Goal: Information Seeking & Learning: Learn about a topic

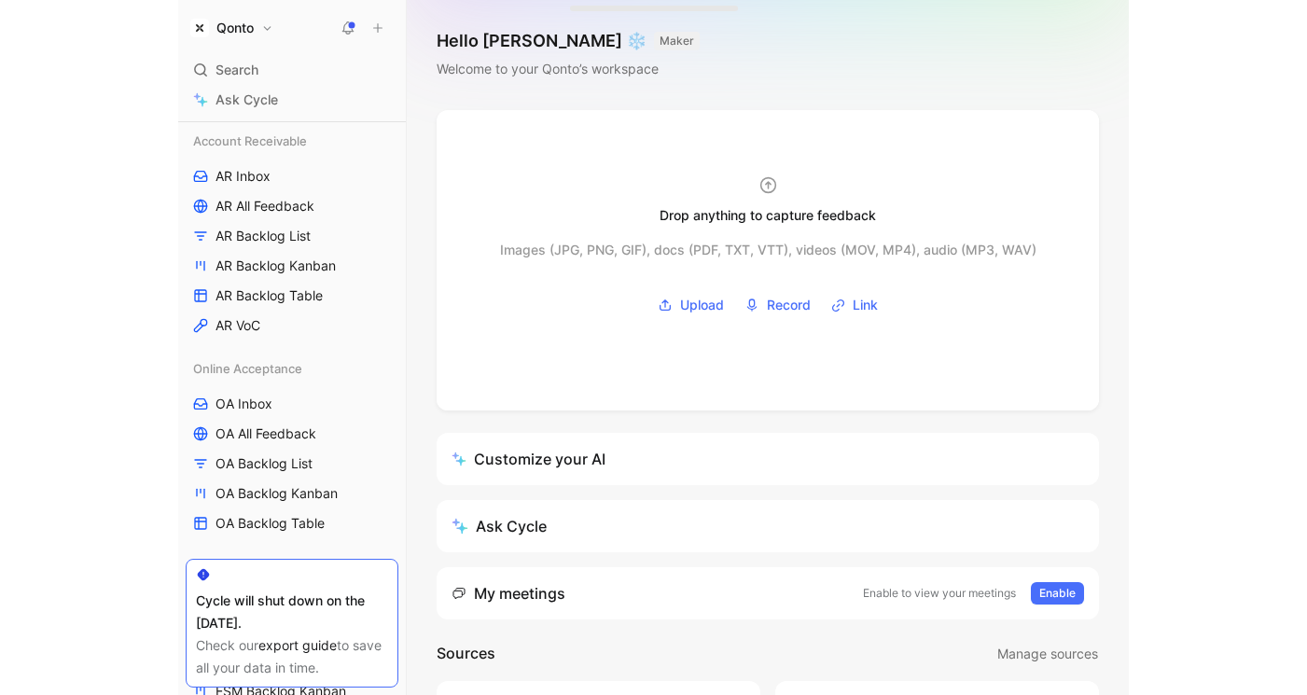
scroll to position [472, 0]
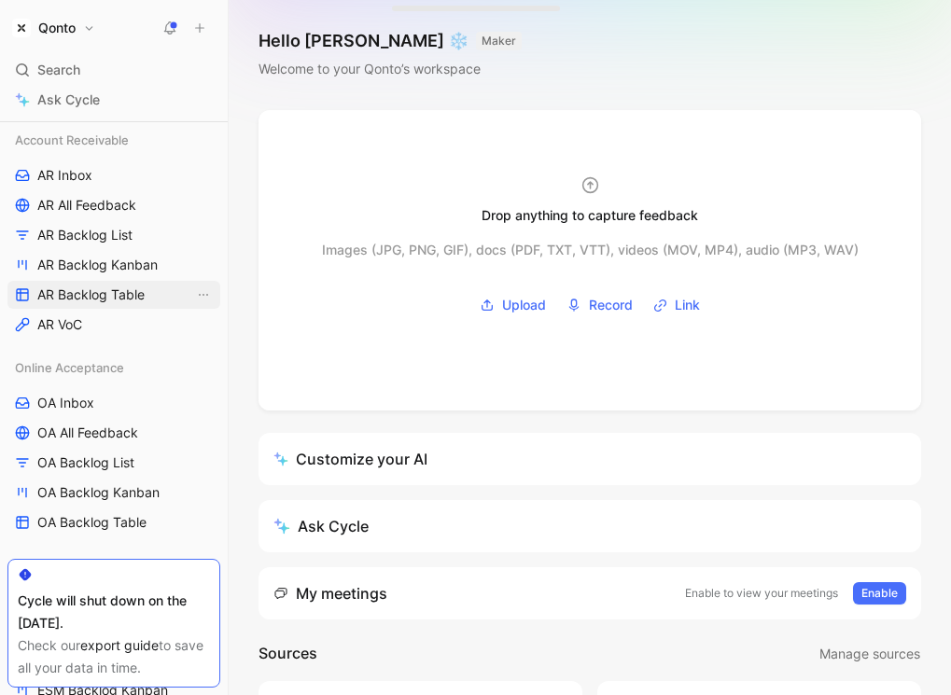
click at [86, 285] on span "AR Backlog Table" at bounding box center [90, 294] width 107 height 19
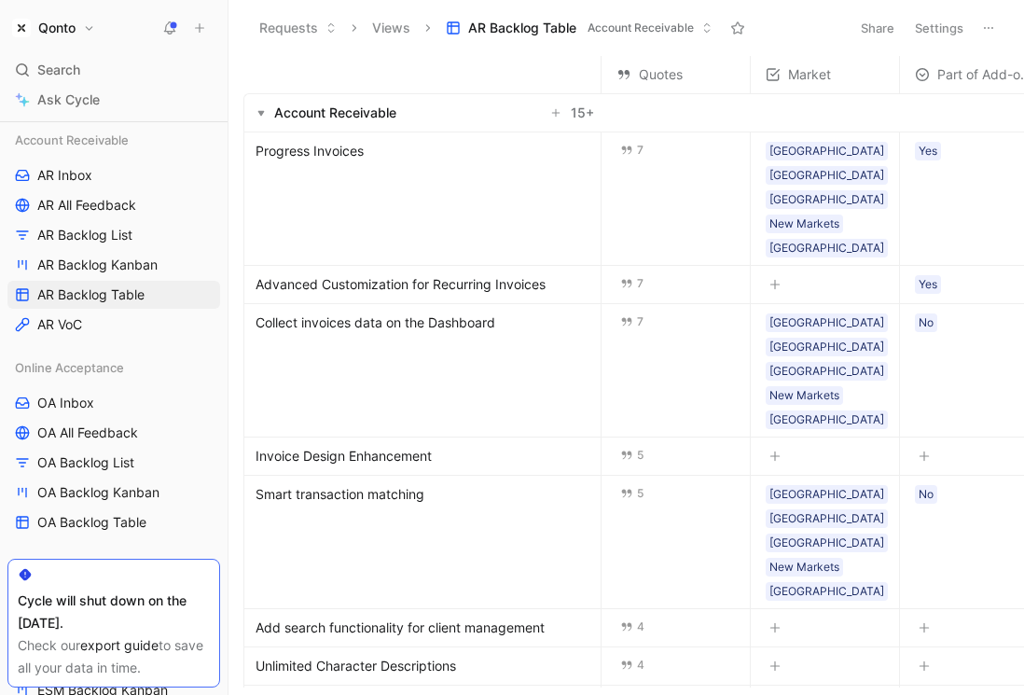
click at [363, 312] on span "Collect invoices data on the Dashboard" at bounding box center [376, 323] width 240 height 22
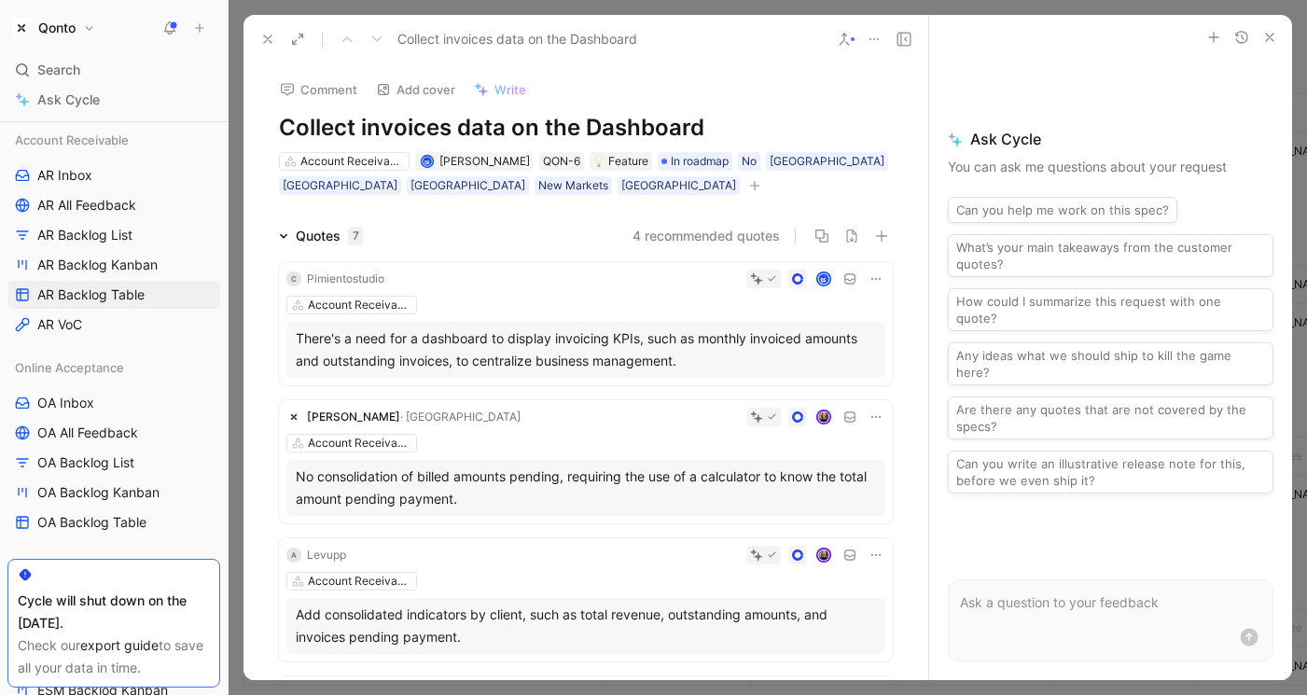
click at [618, 132] on h1 "Collect invoices data on the Dashboard" at bounding box center [586, 128] width 614 height 30
drag, startPoint x: 618, startPoint y: 132, endPoint x: 312, endPoint y: 132, distance: 306.0
click at [312, 132] on h1 "Collect invoices data on the Dashboard" at bounding box center [586, 128] width 614 height 30
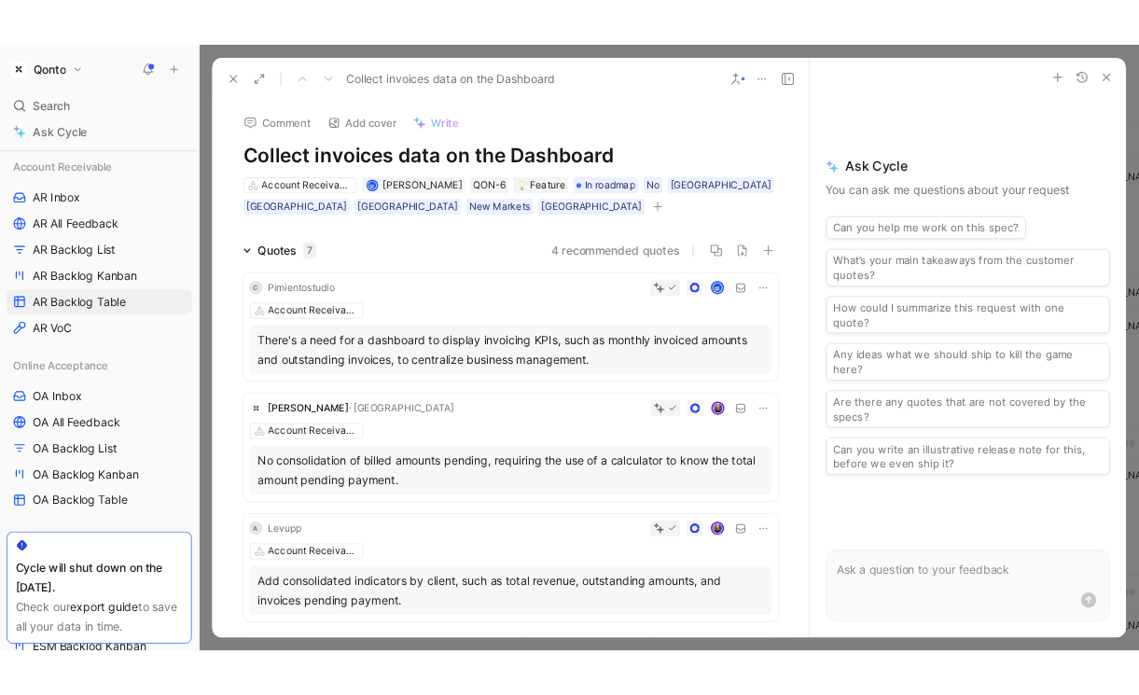
scroll to position [75, 0]
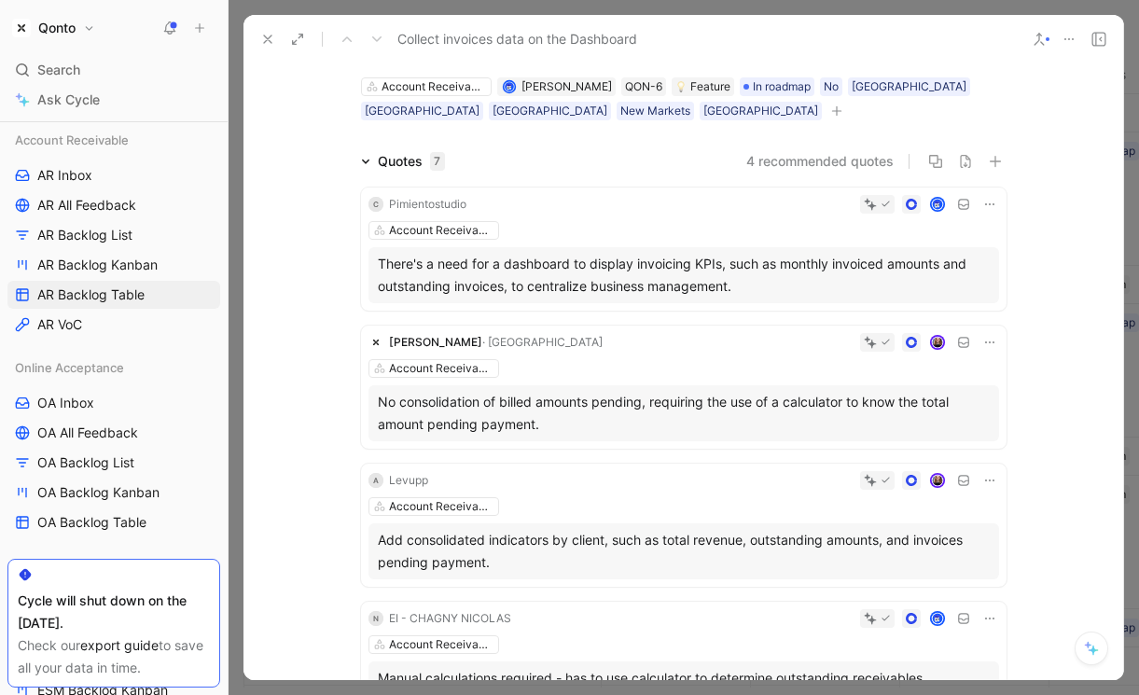
click at [267, 44] on icon at bounding box center [267, 39] width 15 height 15
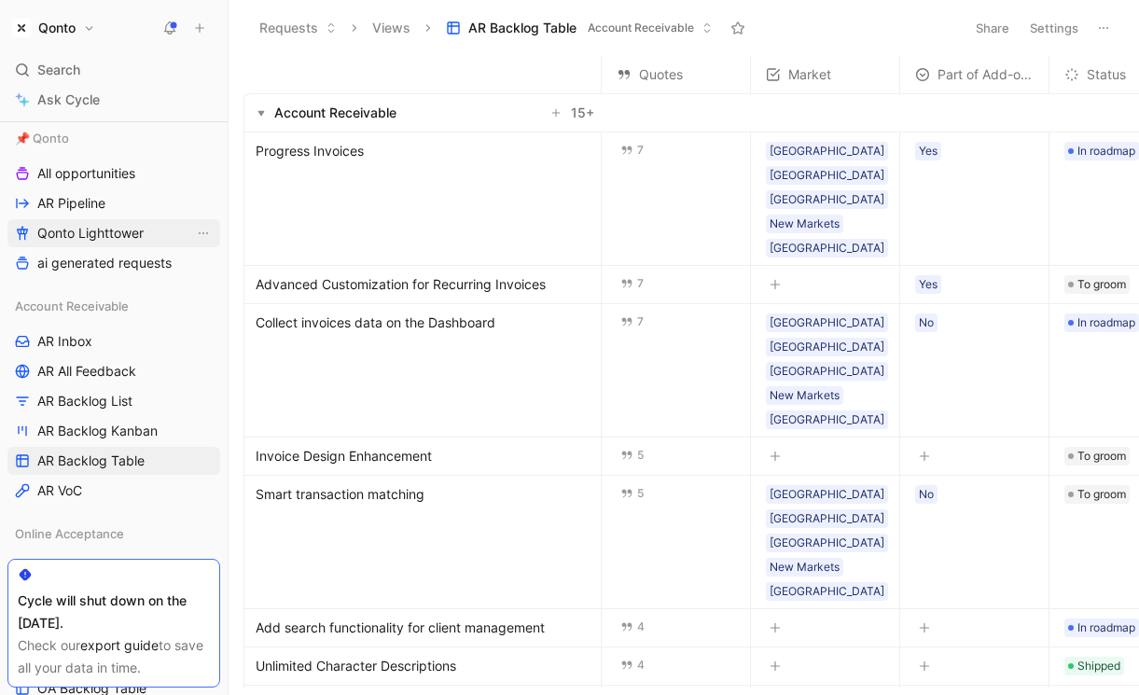
scroll to position [314, 0]
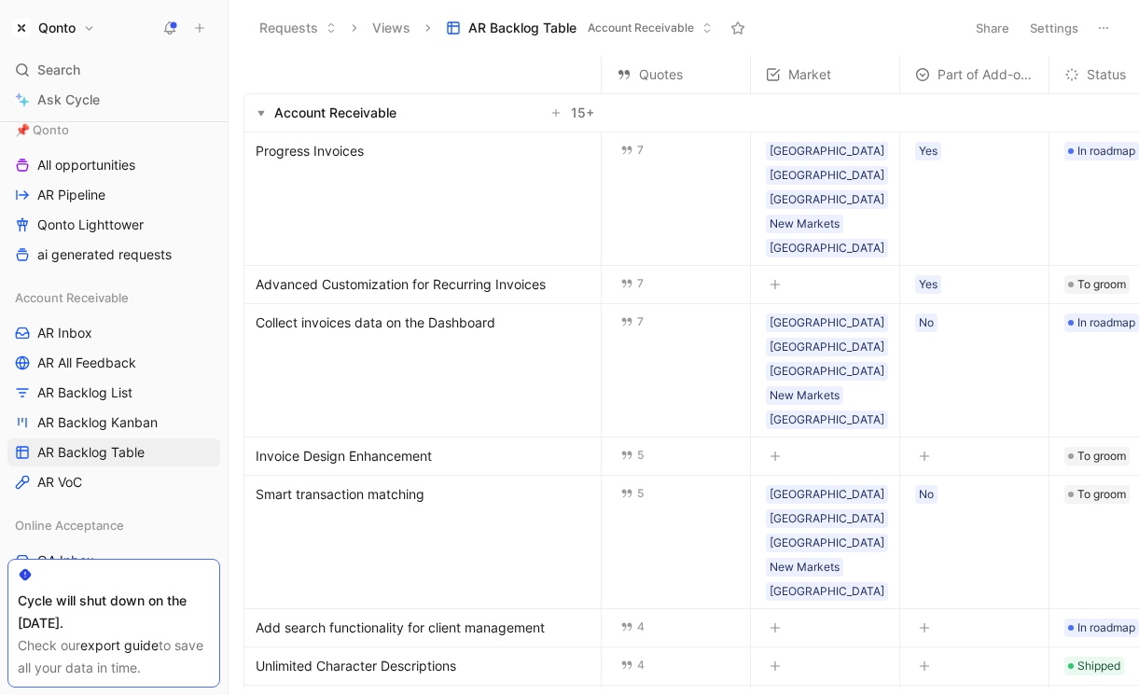
click at [82, 24] on button "Qonto" at bounding box center [53, 28] width 92 height 26
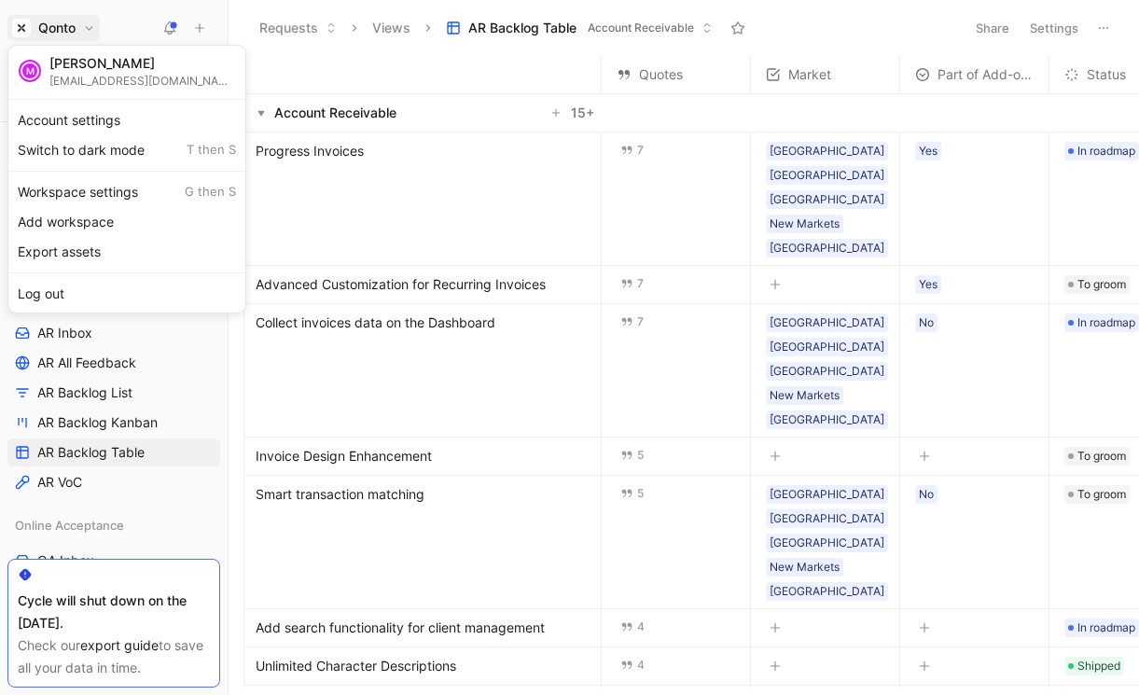
click at [82, 24] on div at bounding box center [569, 347] width 1139 height 695
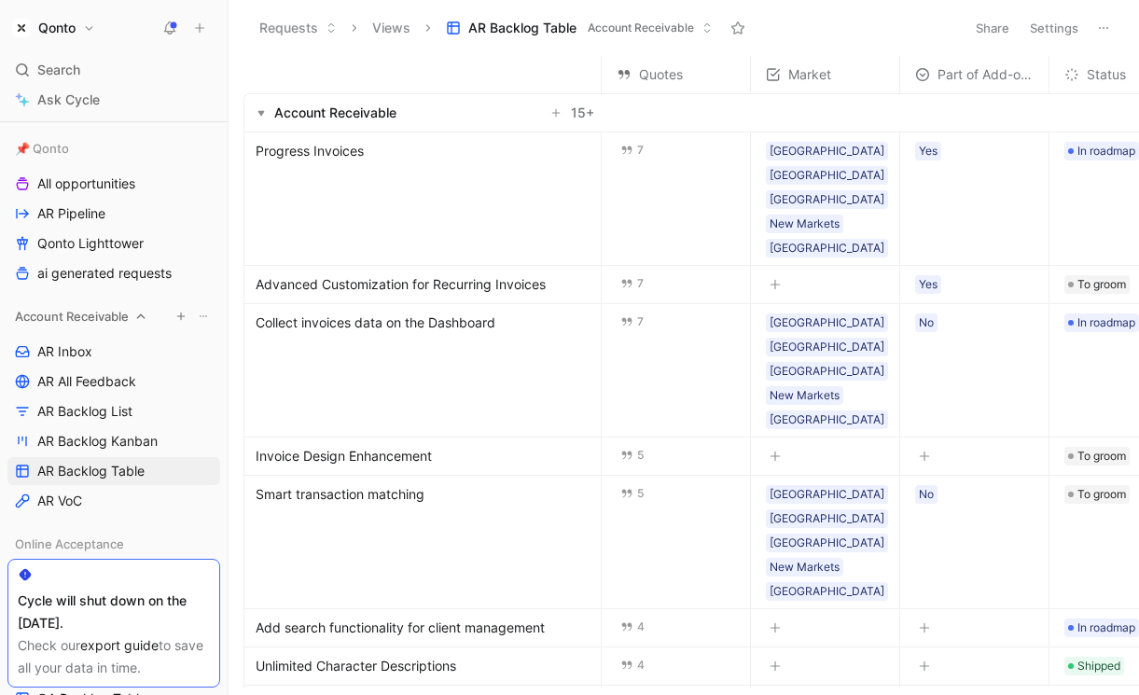
scroll to position [272, 0]
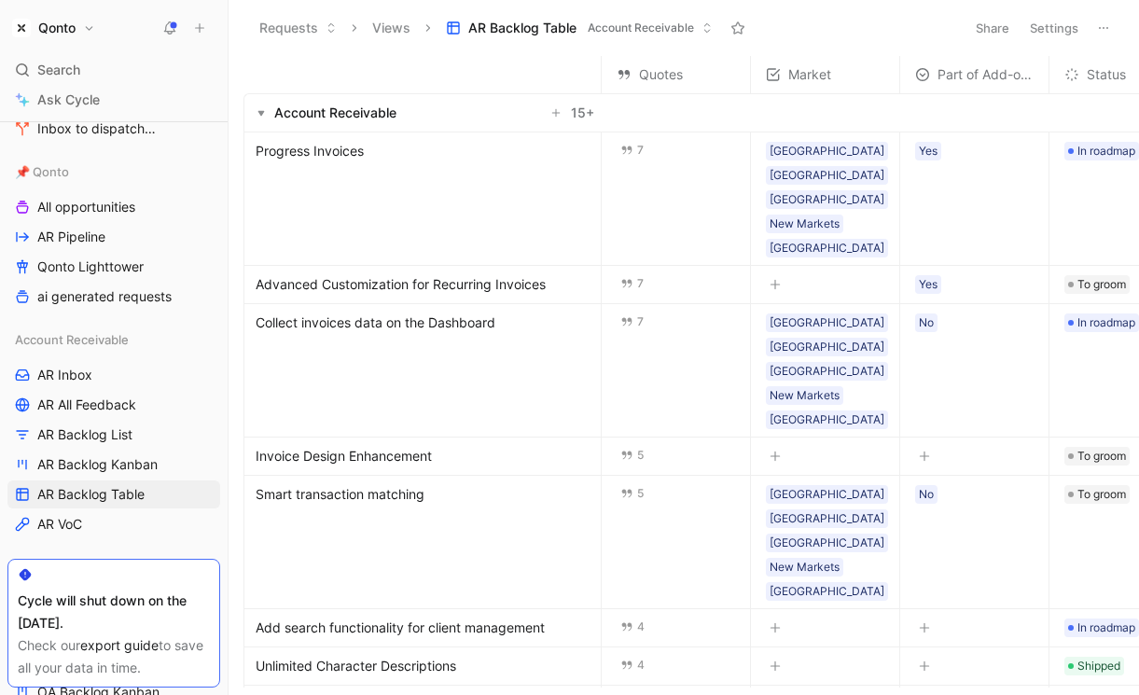
click at [85, 32] on button "Qonto" at bounding box center [53, 28] width 92 height 26
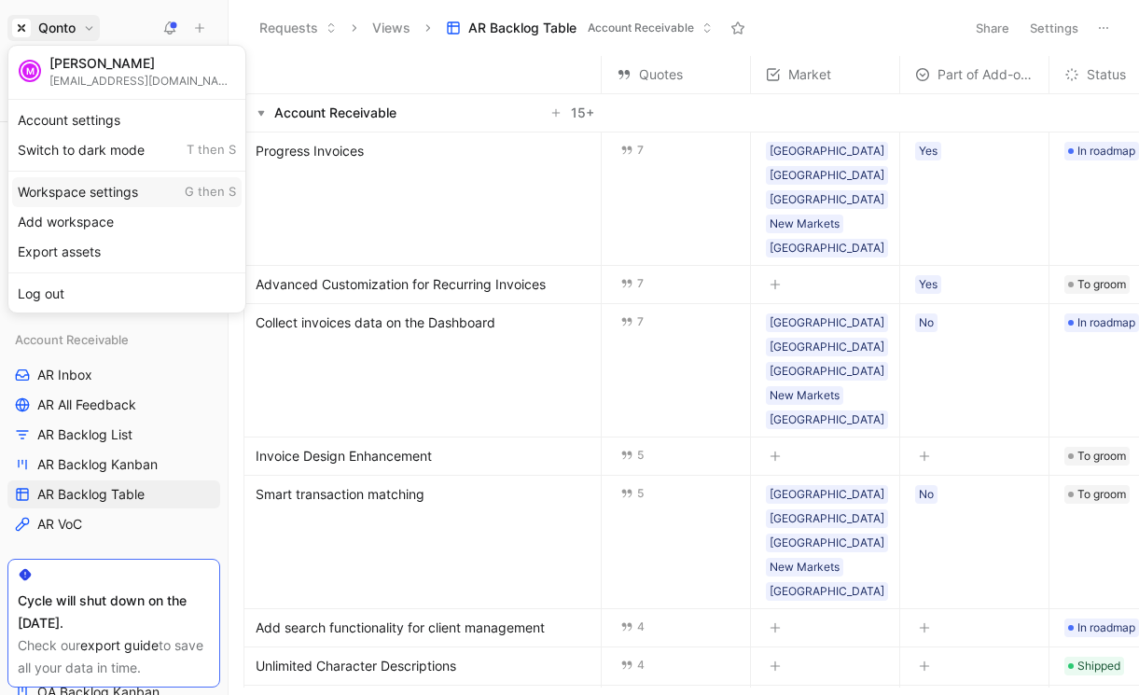
click at [154, 185] on div "Workspace settings G then S" at bounding box center [126, 192] width 229 height 30
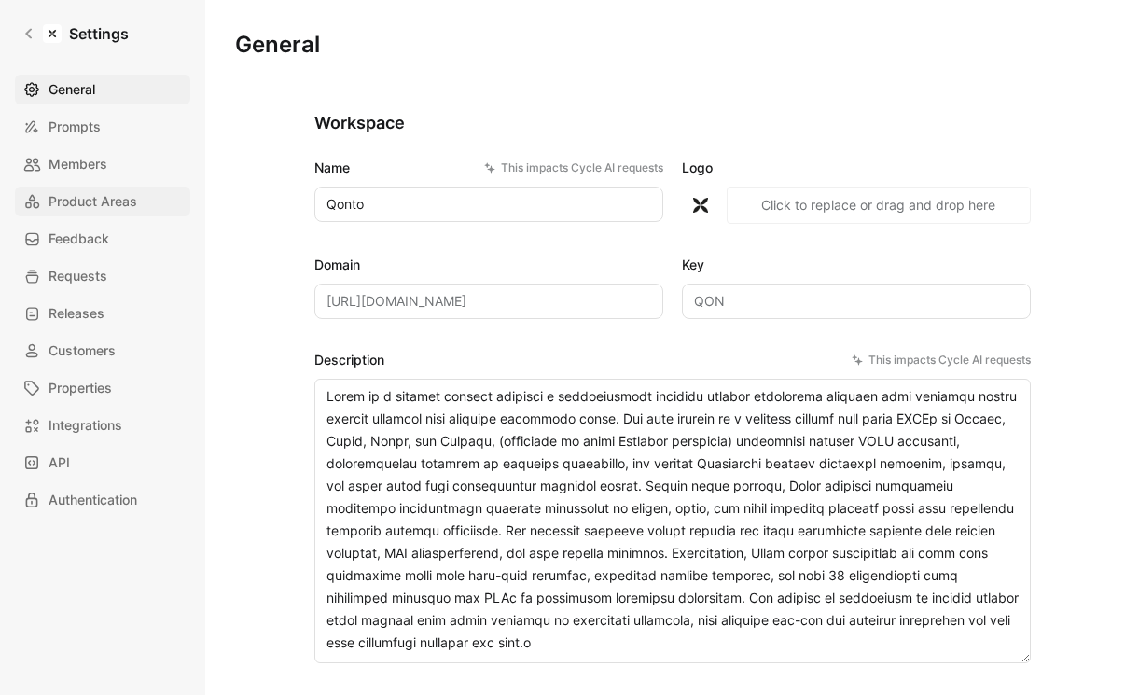
click at [95, 202] on span "Product Areas" at bounding box center [93, 201] width 89 height 22
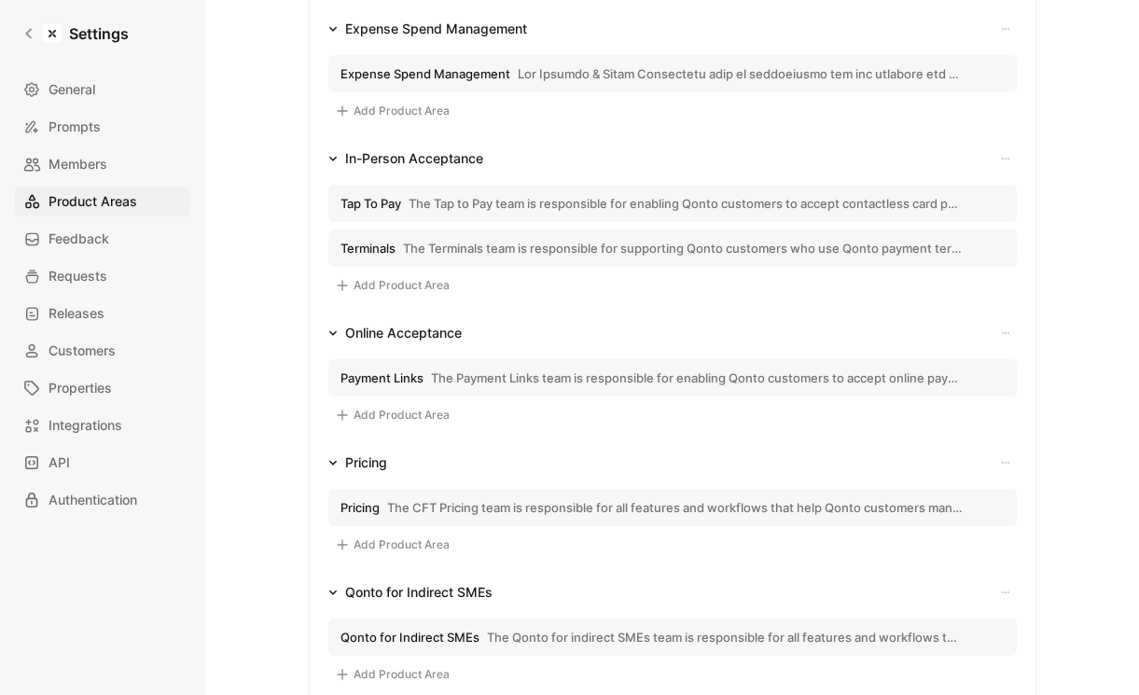
scroll to position [976, 0]
click at [465, 197] on span "The Tap to Pay team is responsible for enabling Qonto customers to accept conta…" at bounding box center [686, 201] width 555 height 17
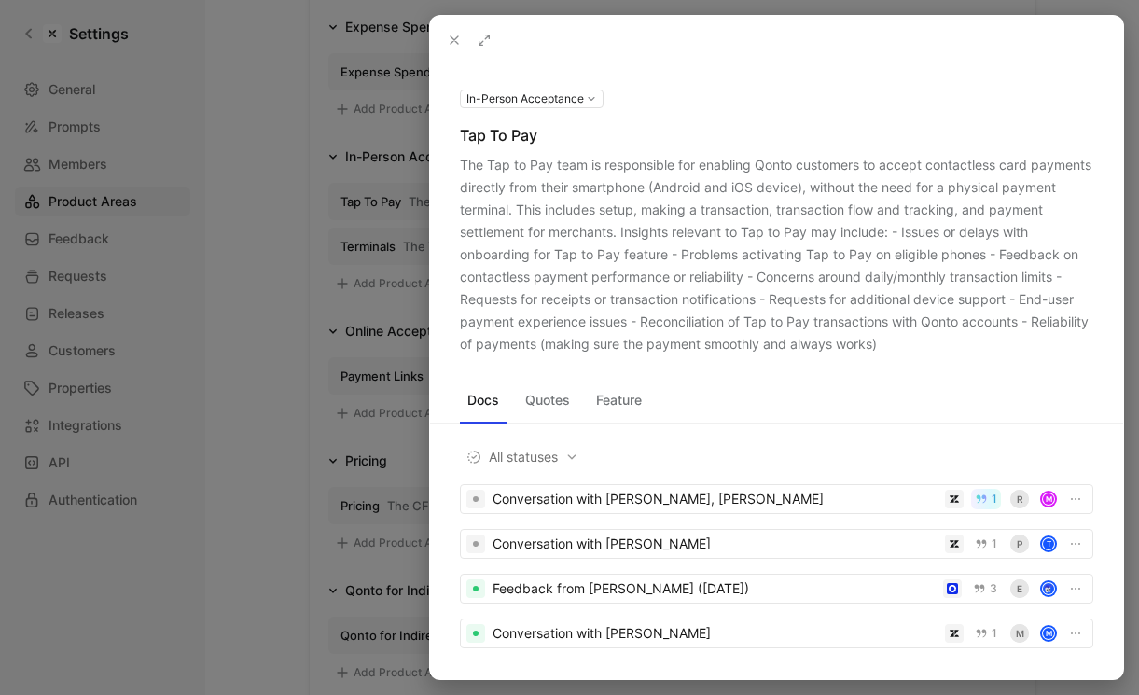
click at [460, 164] on div "The Tap to Pay team is responsible for enabling Qonto customers to accept conta…" at bounding box center [776, 254] width 633 height 201
drag, startPoint x: 460, startPoint y: 164, endPoint x: 935, endPoint y: 340, distance: 506.5
click at [935, 340] on div "The Tap to Pay team is responsible for enabling Qonto customers to accept conta…" at bounding box center [776, 254] width 633 height 201
click at [463, 29] on button at bounding box center [454, 40] width 26 height 26
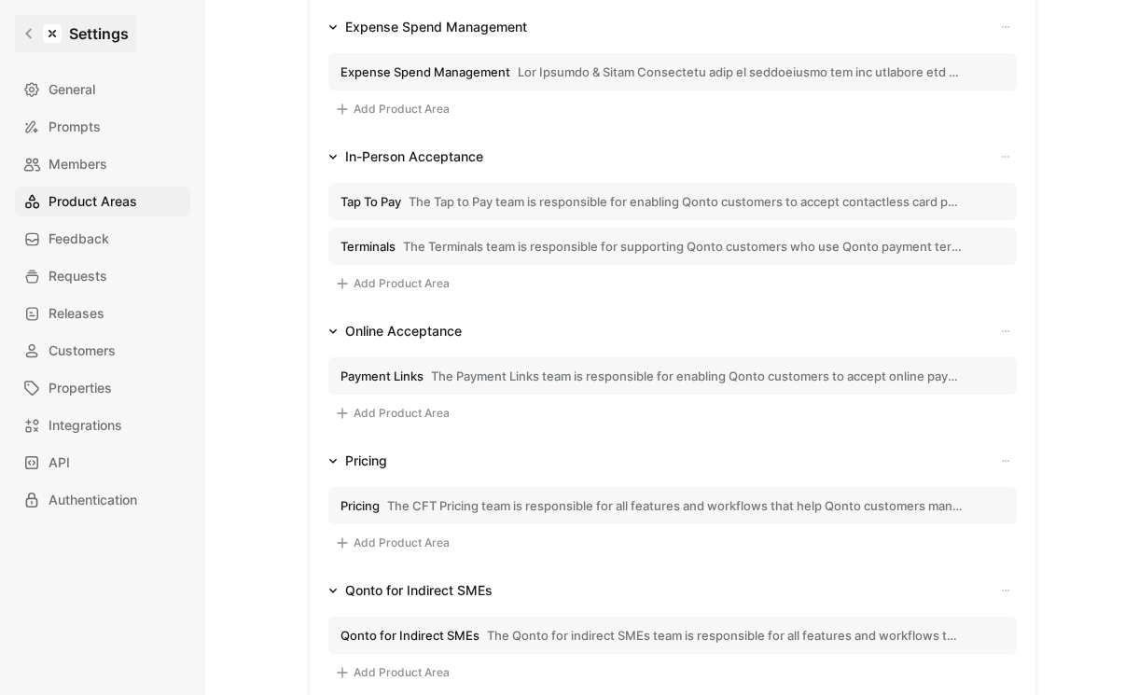
click at [26, 30] on icon at bounding box center [28, 33] width 13 height 13
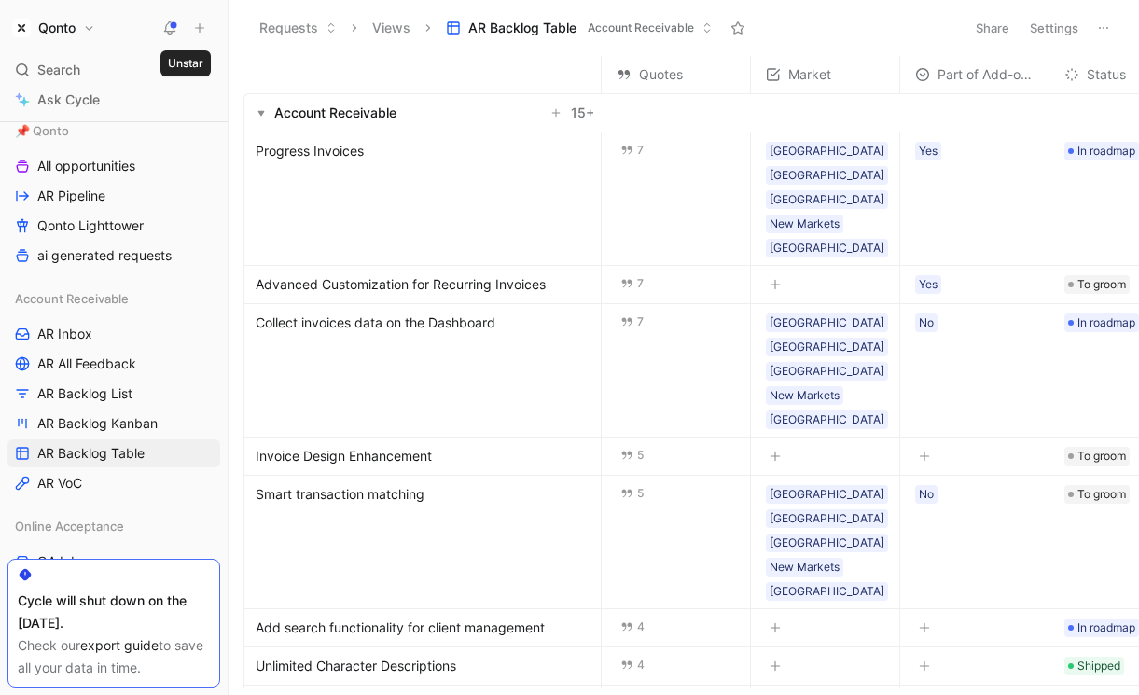
scroll to position [325, 0]
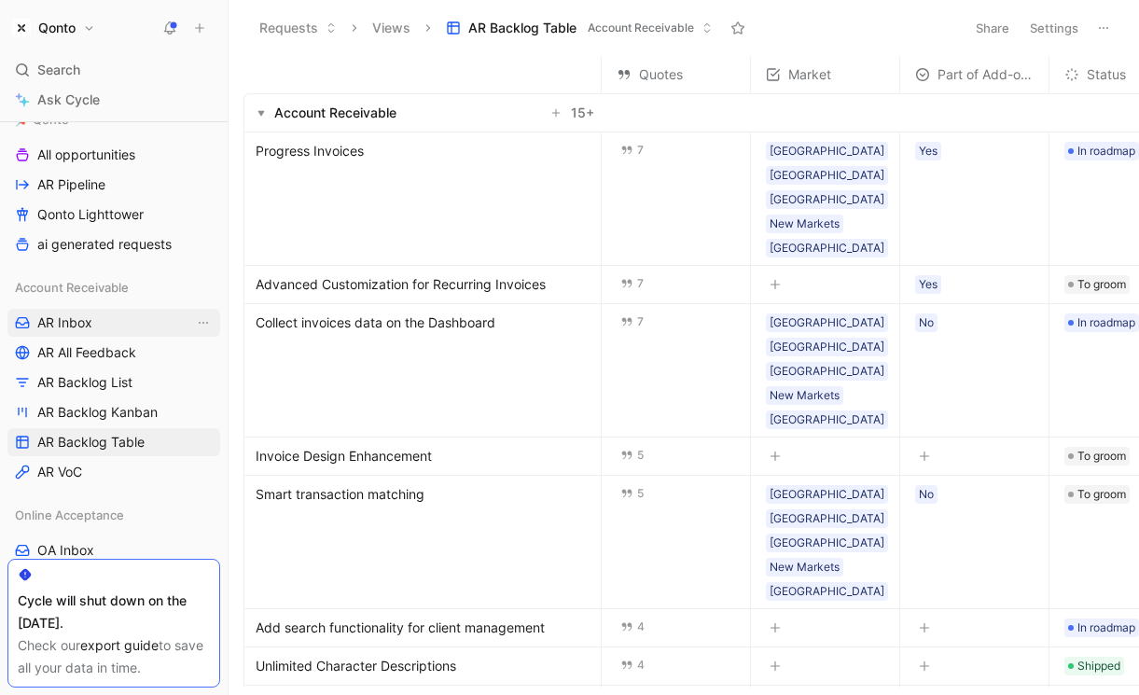
click at [91, 335] on link "AR Inbox" at bounding box center [113, 323] width 213 height 28
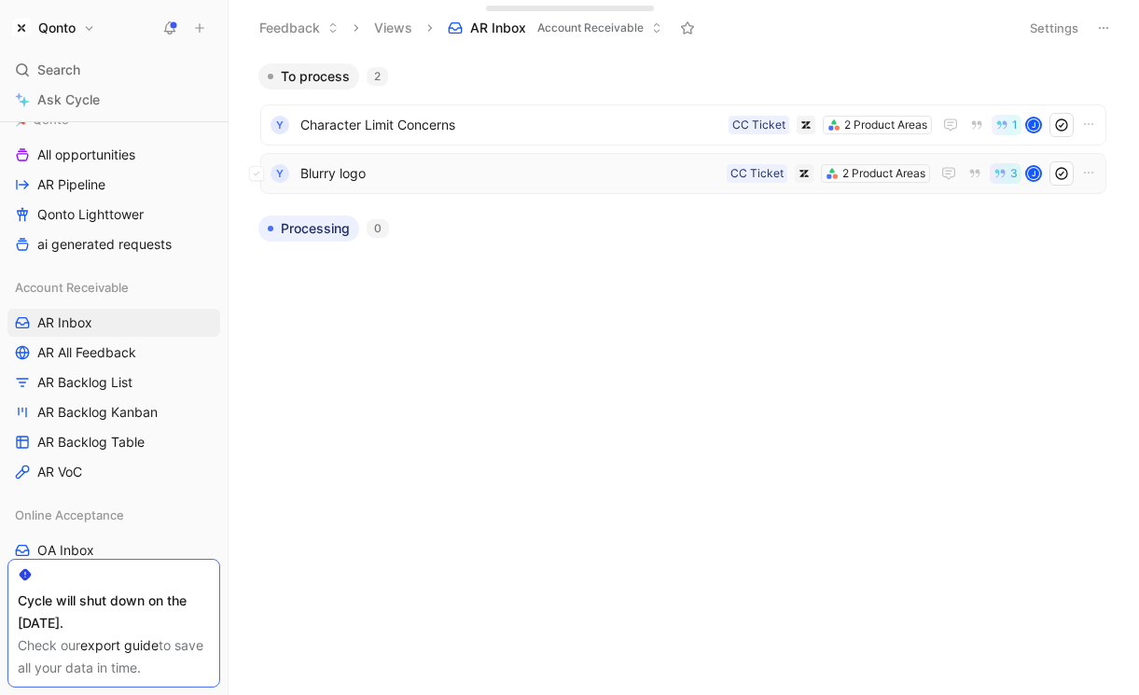
click at [559, 180] on span "Blurry logo" at bounding box center [509, 173] width 419 height 22
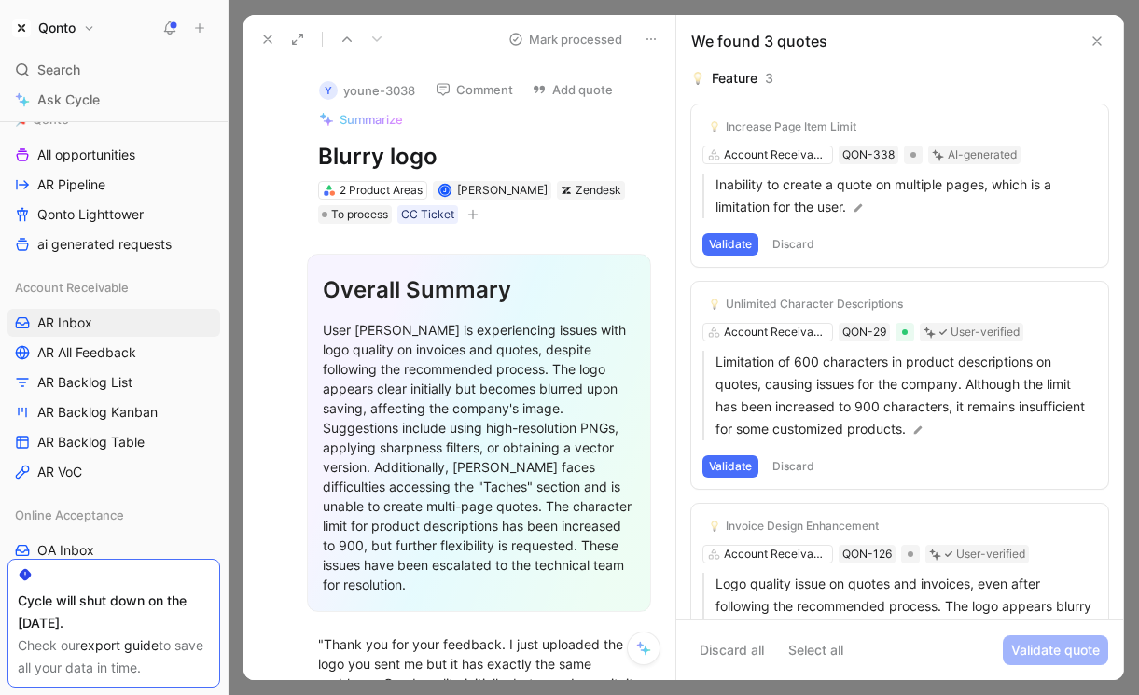
drag, startPoint x: 448, startPoint y: 401, endPoint x: 461, endPoint y: 511, distance: 110.8
click at [461, 511] on div "User [PERSON_NAME] is experiencing issues with logo quality on invoices and quo…" at bounding box center [479, 457] width 312 height 274
click at [479, 465] on div "User [PERSON_NAME] is experiencing issues with logo quality on invoices and quo…" at bounding box center [479, 457] width 312 height 274
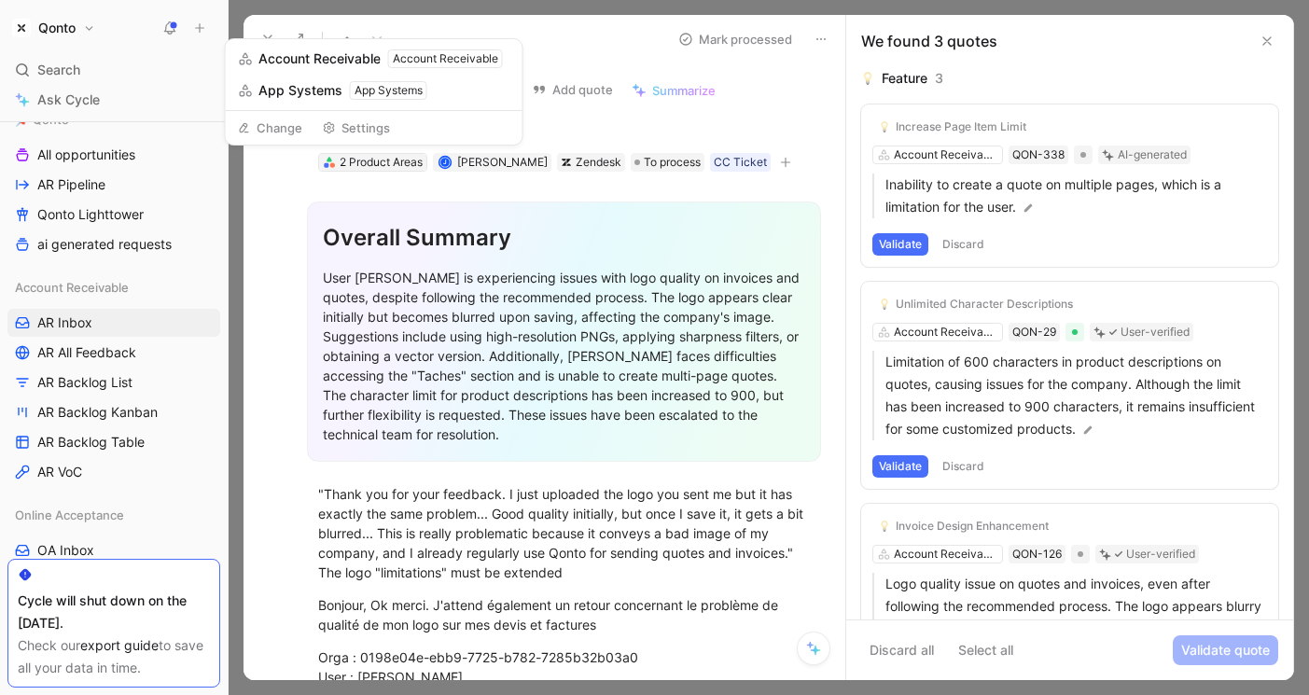
click at [383, 165] on div "2 Product Areas" at bounding box center [381, 162] width 83 height 19
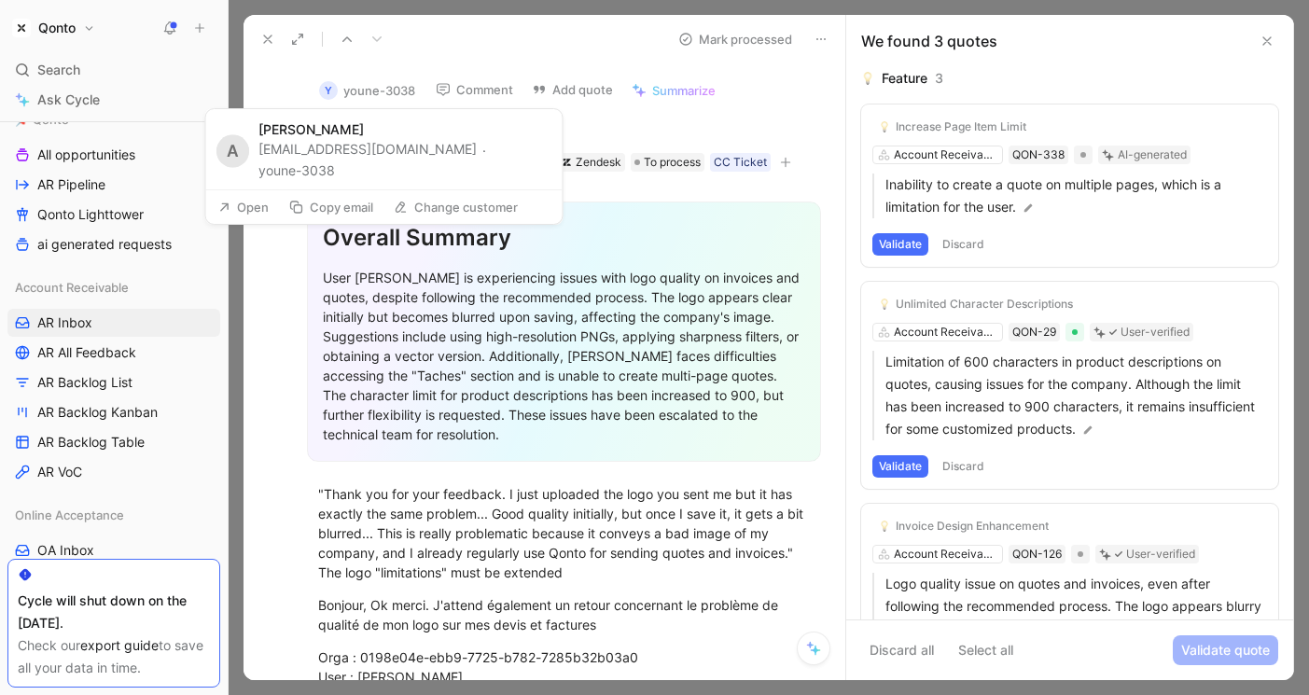
click at [258, 194] on button "Open" at bounding box center [243, 207] width 67 height 26
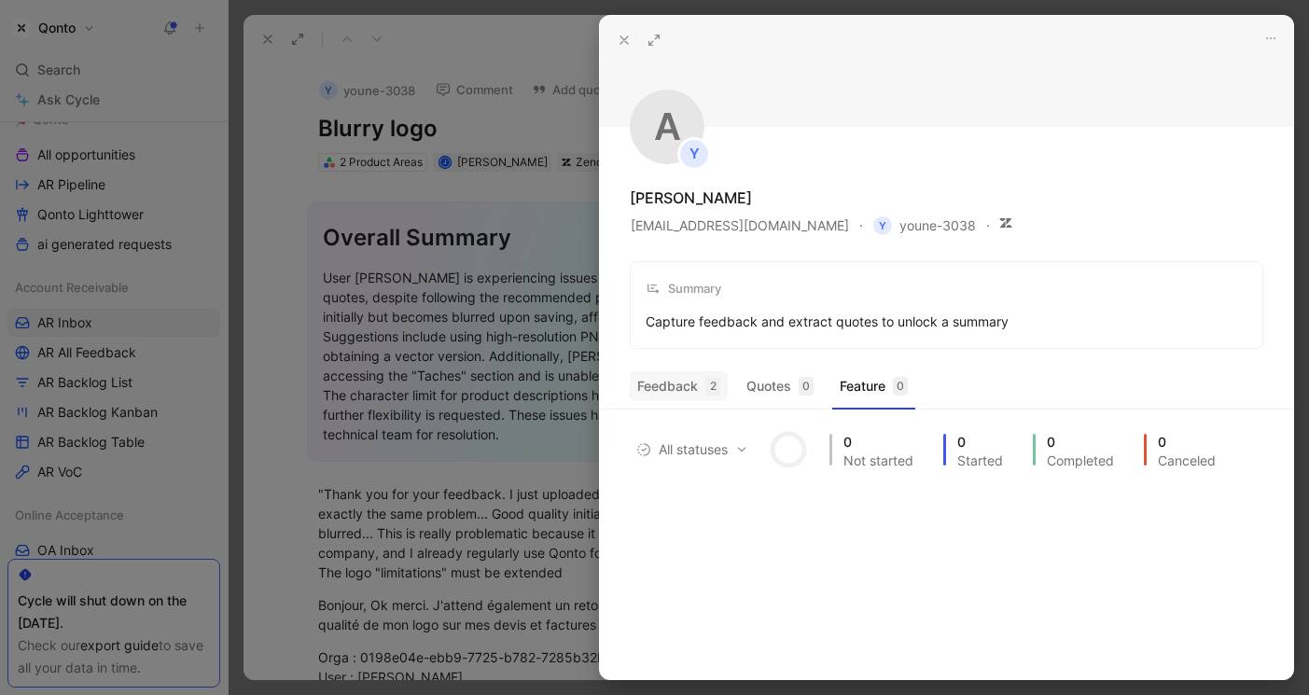
click at [691, 376] on button "Feedback 2" at bounding box center [679, 386] width 98 height 30
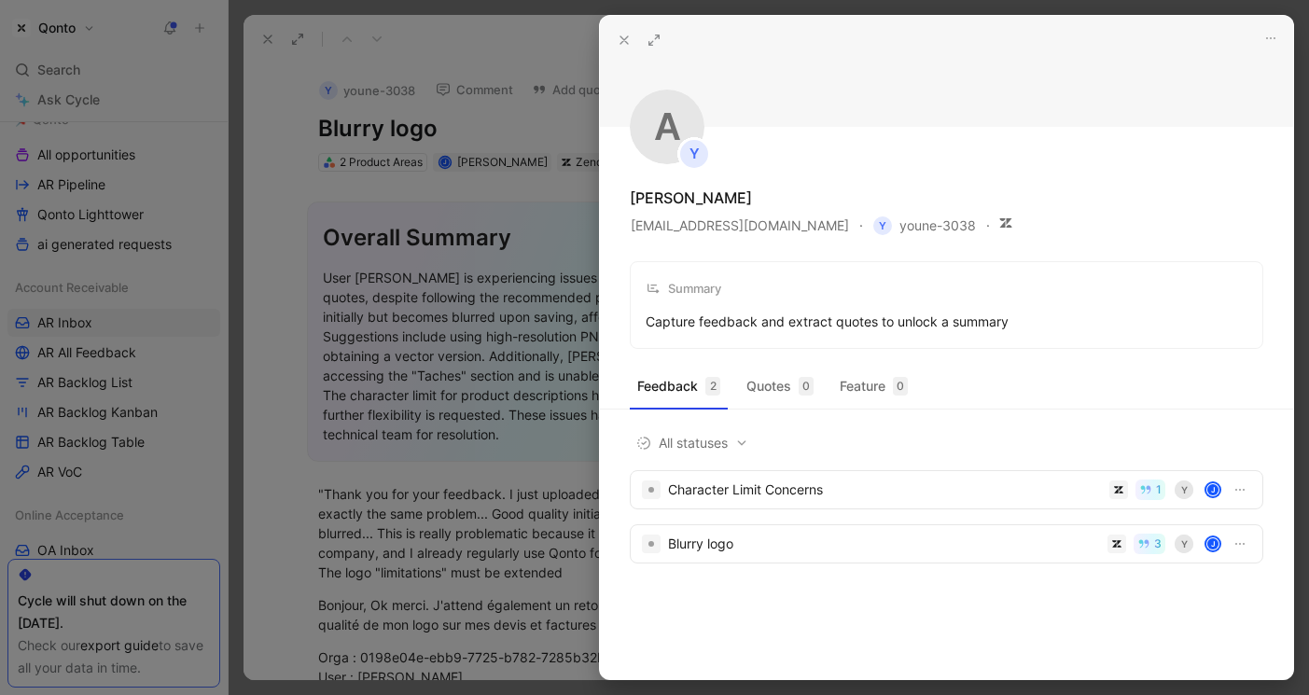
drag, startPoint x: 696, startPoint y: 217, endPoint x: 754, endPoint y: 318, distance: 116.2
click at [753, 318] on div "A y [PERSON_NAME] [EMAIL_ADDRESS][DOMAIN_NAME] y youne-3038 Summary Capture fee…" at bounding box center [946, 182] width 693 height 333
click at [800, 328] on div "Capture feedback and extract quotes to unlock a summary" at bounding box center [827, 322] width 363 height 22
click at [615, 22] on header at bounding box center [946, 71] width 693 height 111
click at [615, 38] on button at bounding box center [624, 40] width 26 height 26
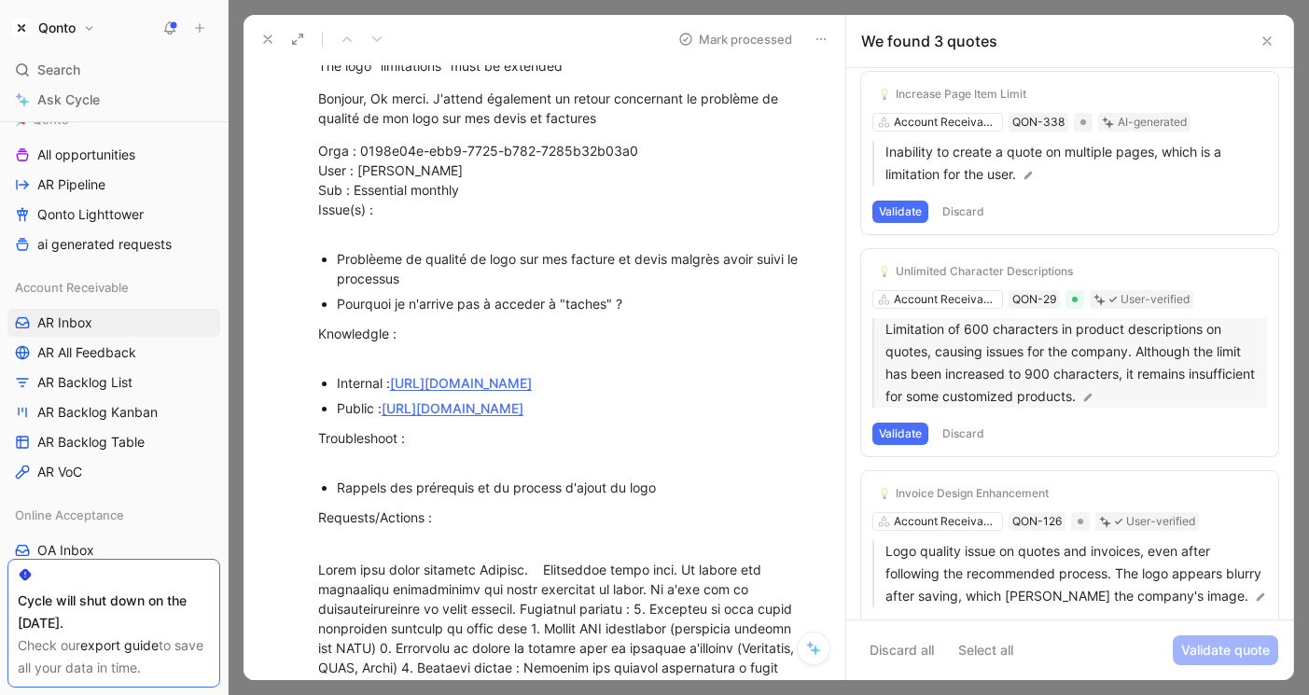
scroll to position [85, 0]
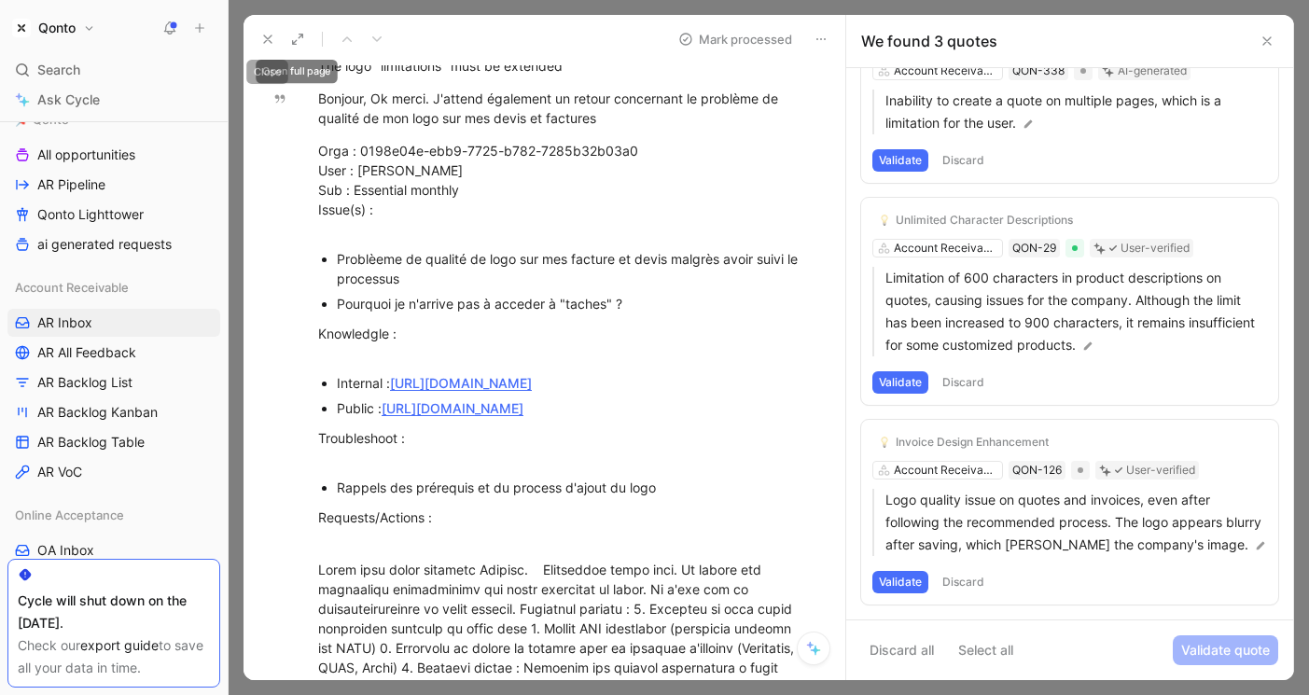
click at [263, 39] on icon at bounding box center [267, 39] width 15 height 15
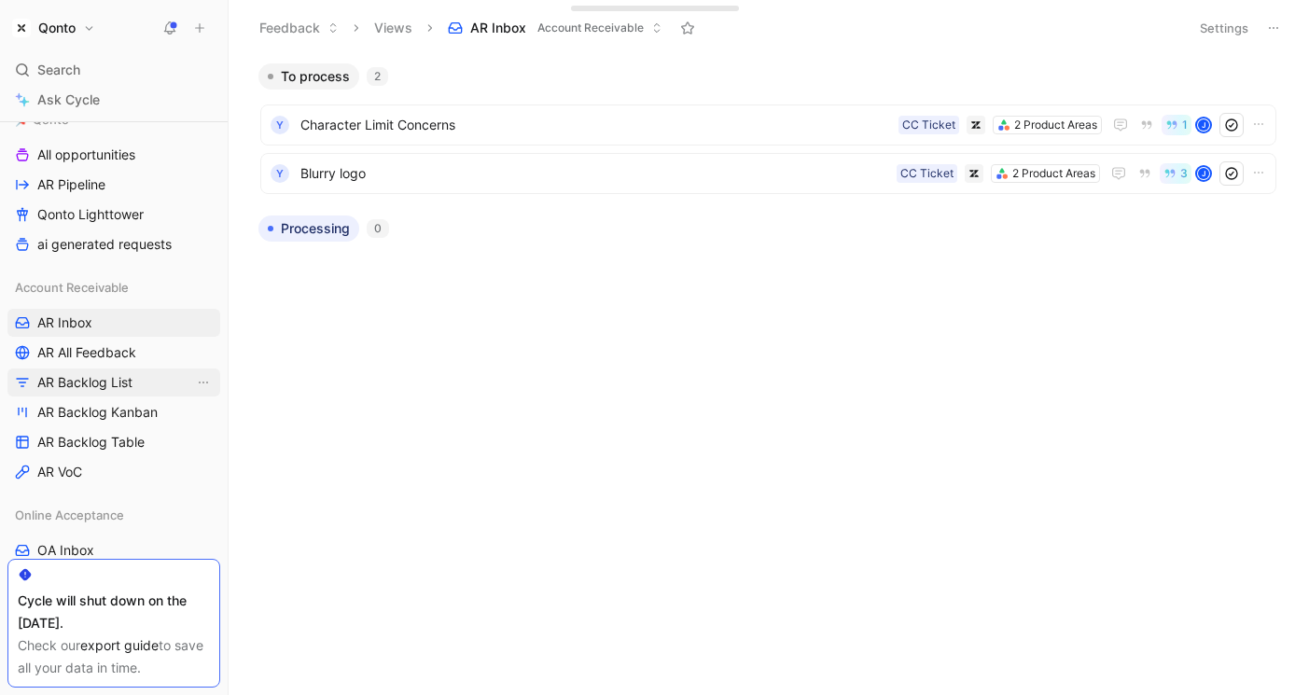
click at [113, 385] on span "AR Backlog List" at bounding box center [84, 382] width 95 height 19
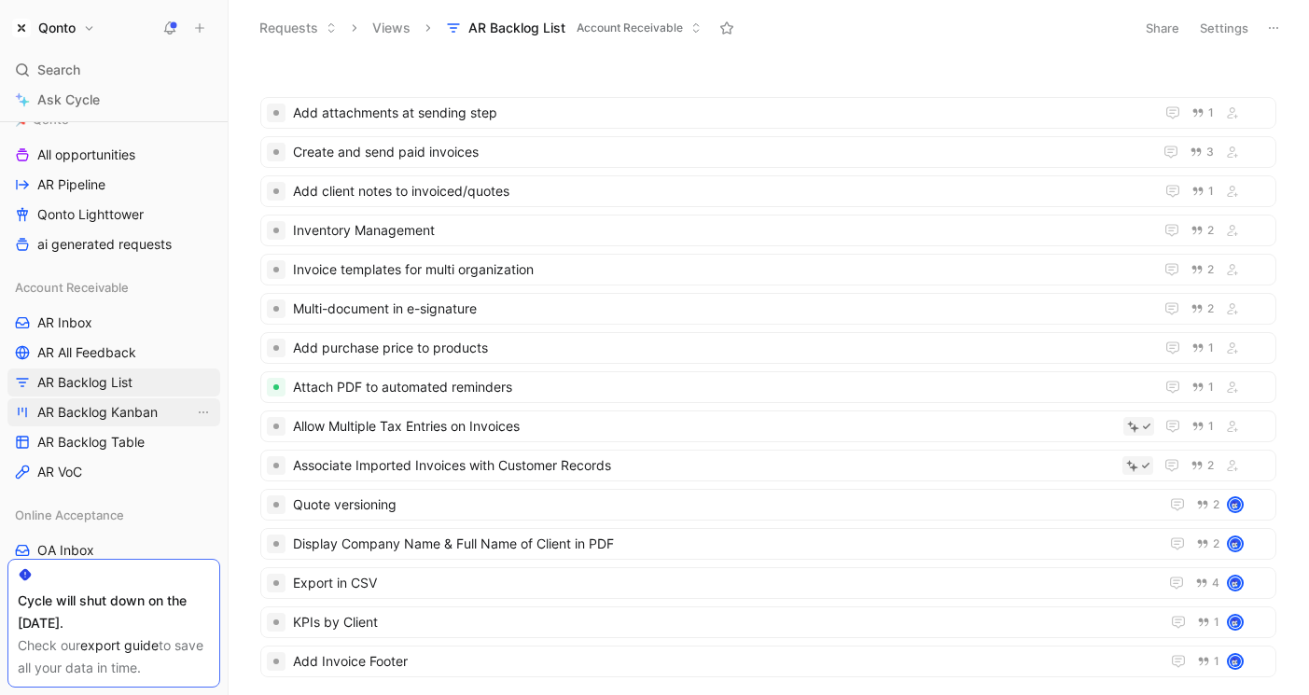
click at [127, 416] on span "AR Backlog Kanban" at bounding box center [97, 412] width 120 height 19
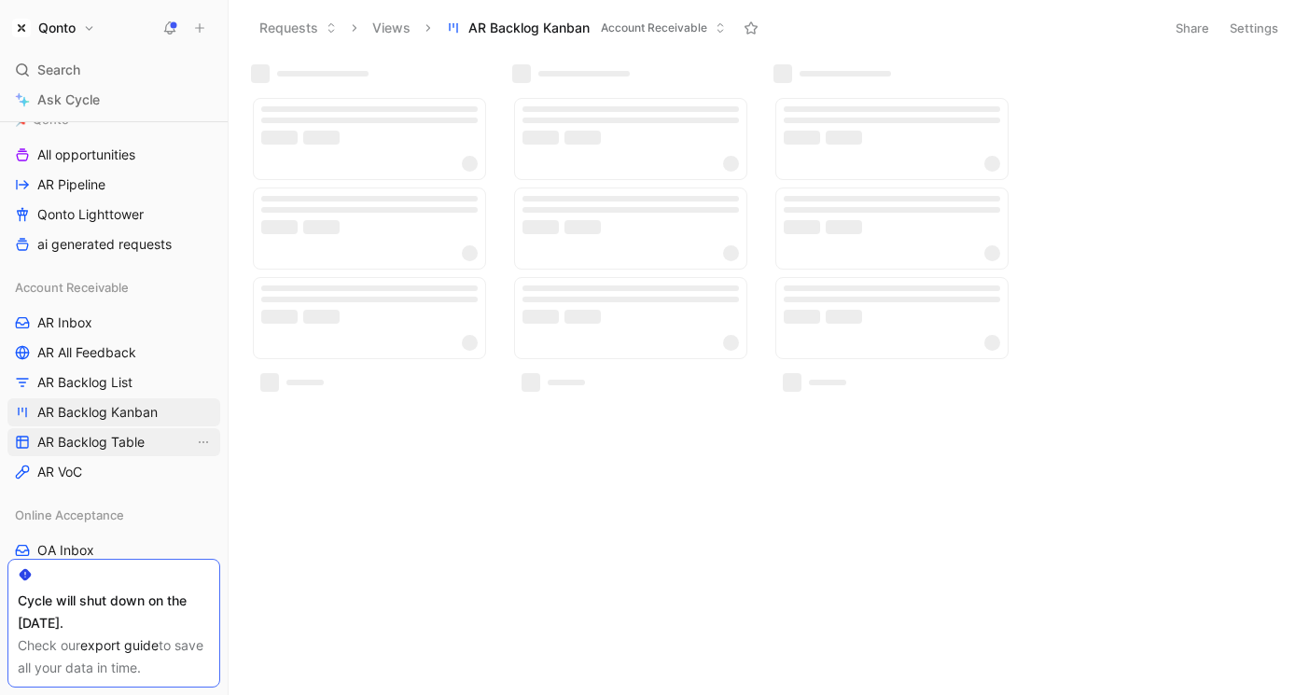
click at [127, 439] on span "AR Backlog Table" at bounding box center [90, 442] width 107 height 19
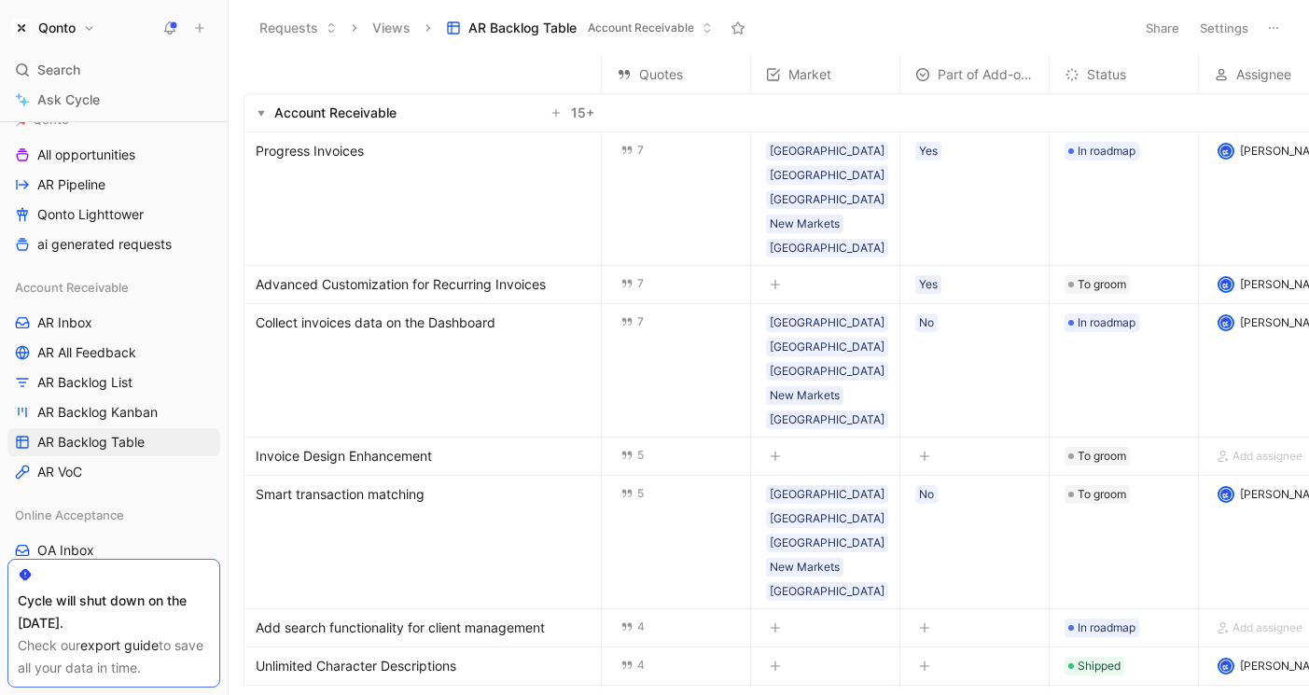
click at [338, 273] on span "Advanced Customization for Recurring Invoices" at bounding box center [401, 284] width 290 height 22
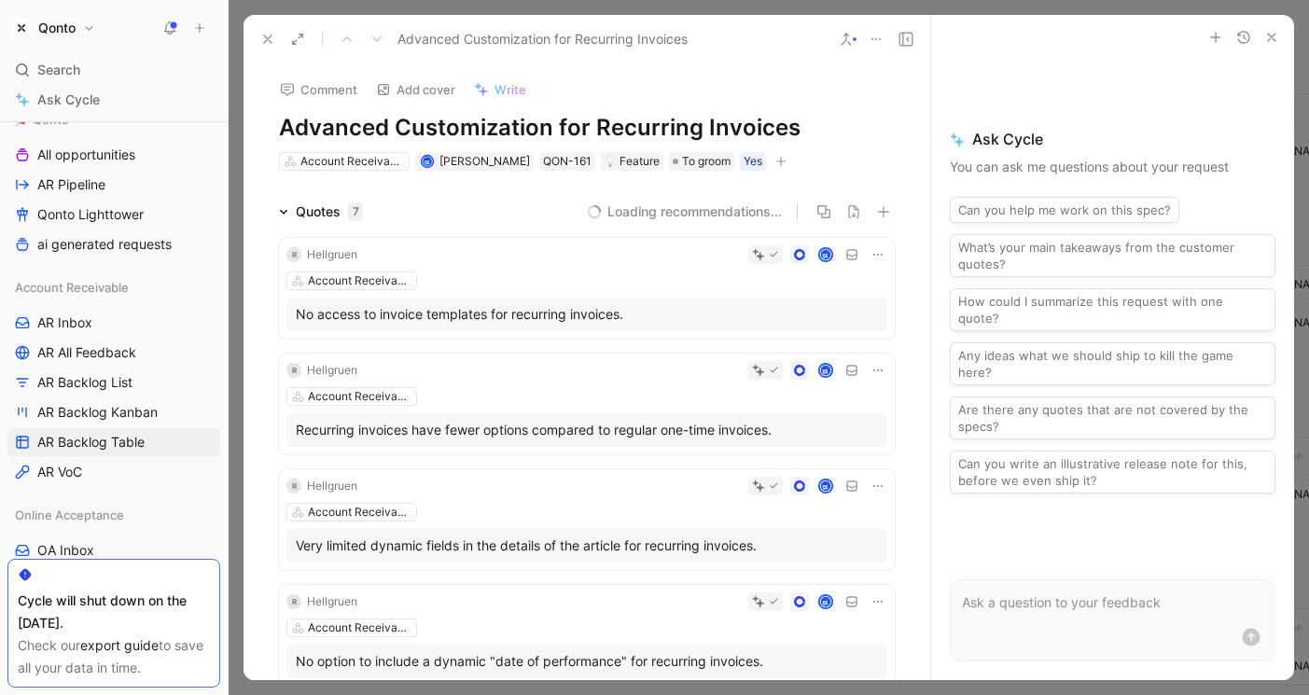
click at [786, 160] on icon "button" at bounding box center [781, 160] width 10 height 1
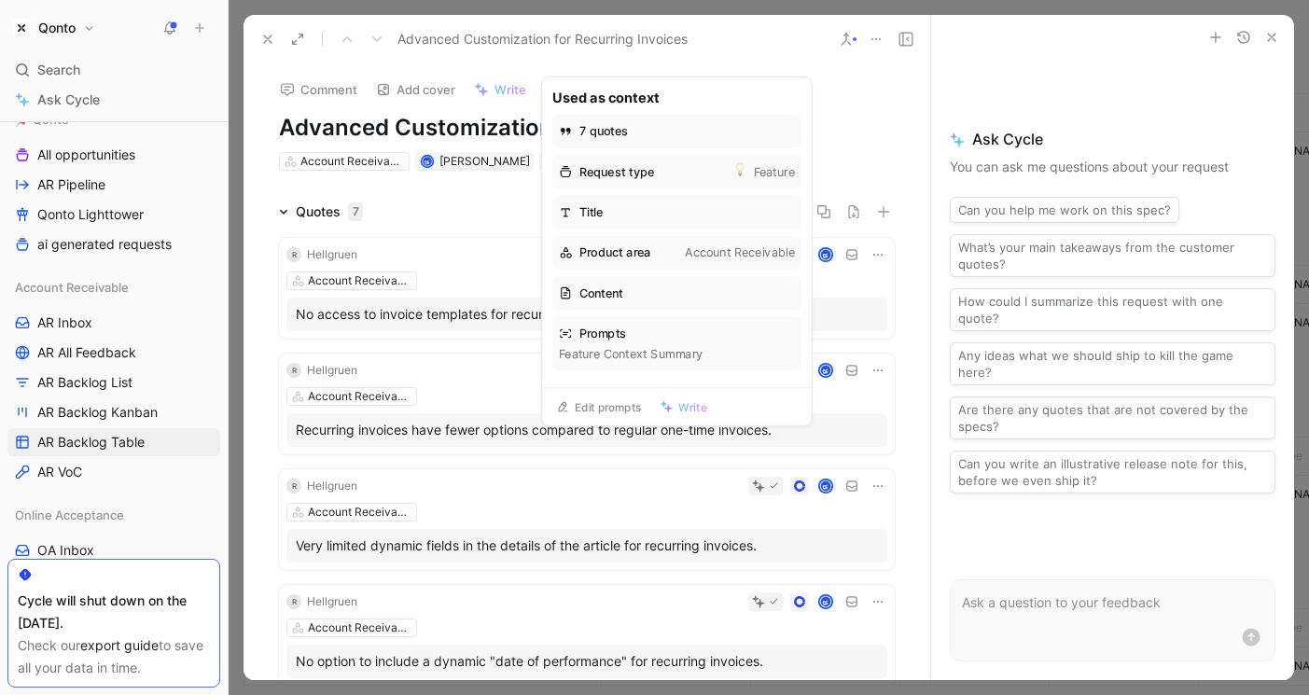
click at [292, 215] on div "Quotes 7" at bounding box center [320, 212] width 99 height 22
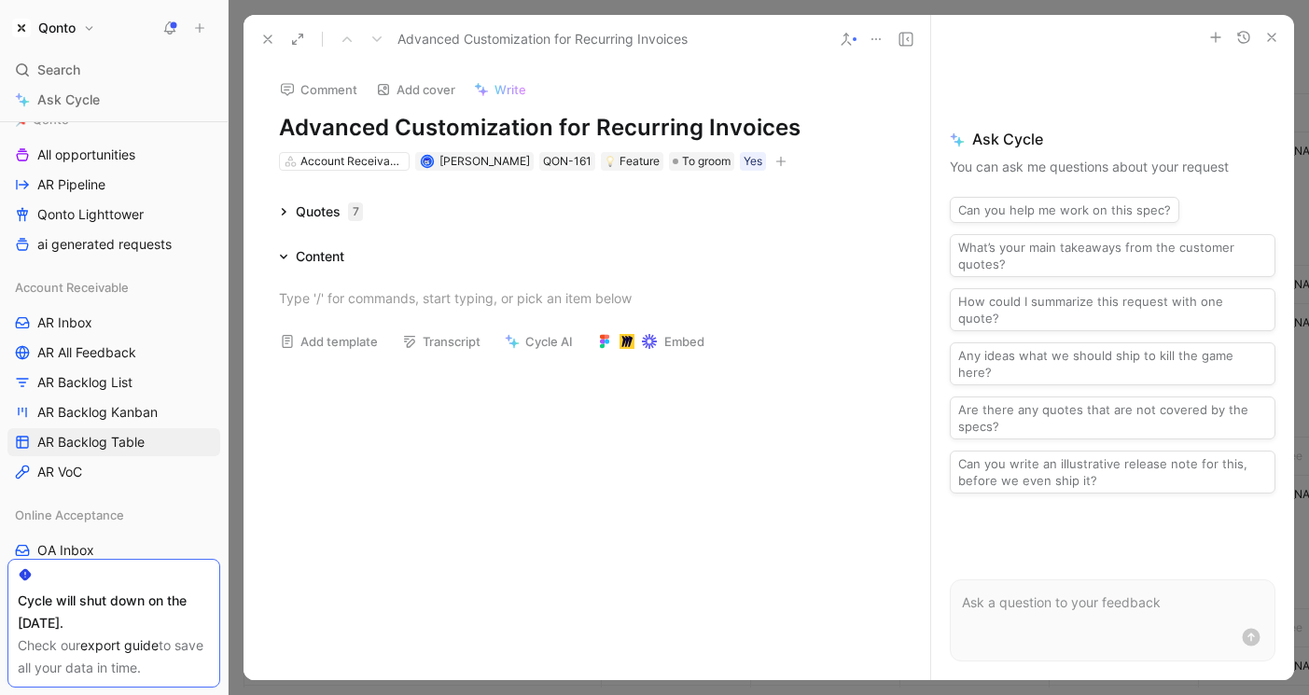
click at [268, 36] on icon at bounding box center [267, 39] width 15 height 15
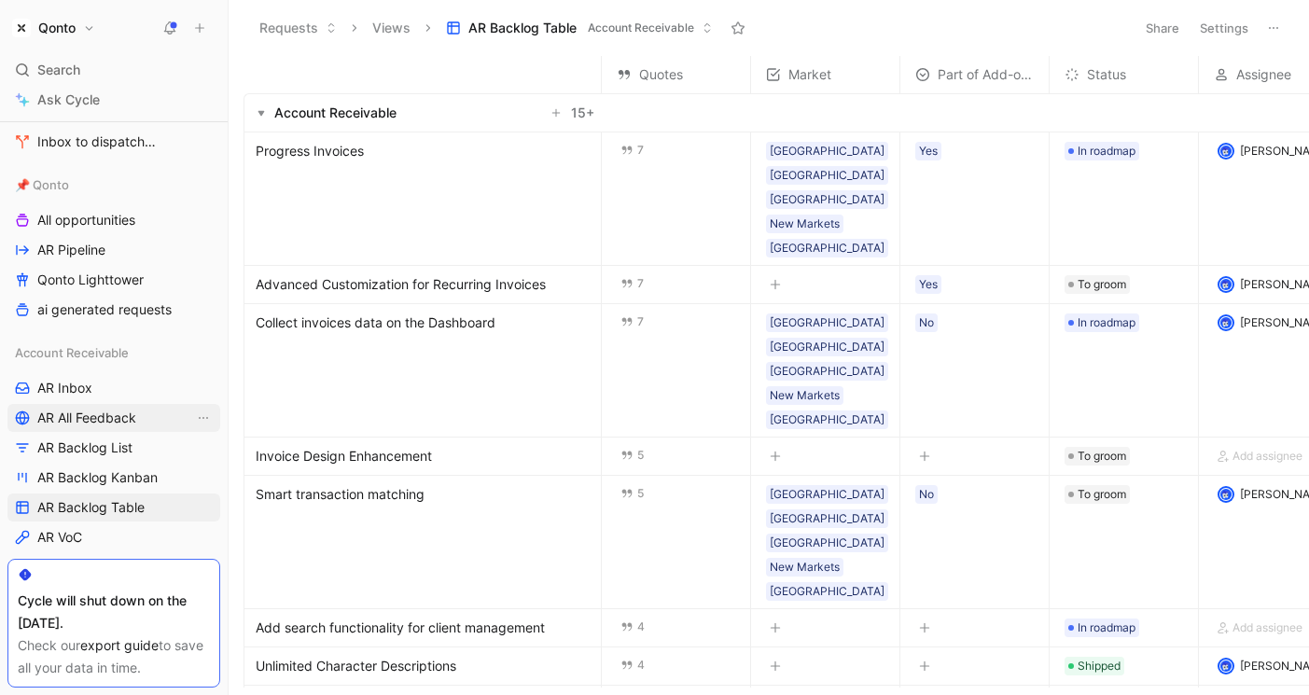
scroll to position [153, 0]
